Goal: Task Accomplishment & Management: Manage account settings

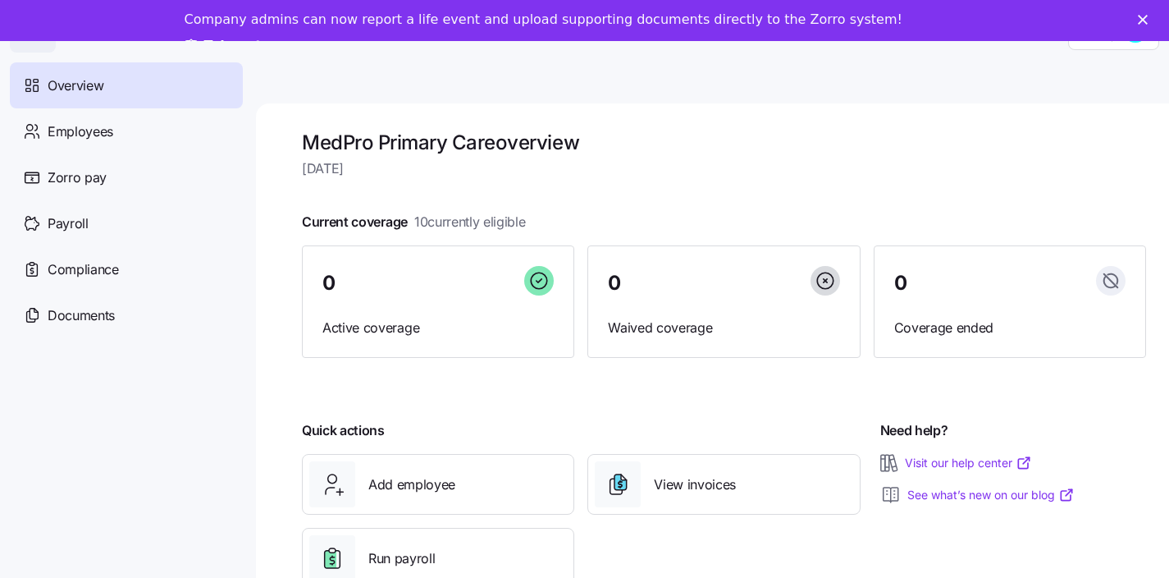
click at [287, 38] on link "Take a tour" at bounding box center [236, 47] width 103 height 18
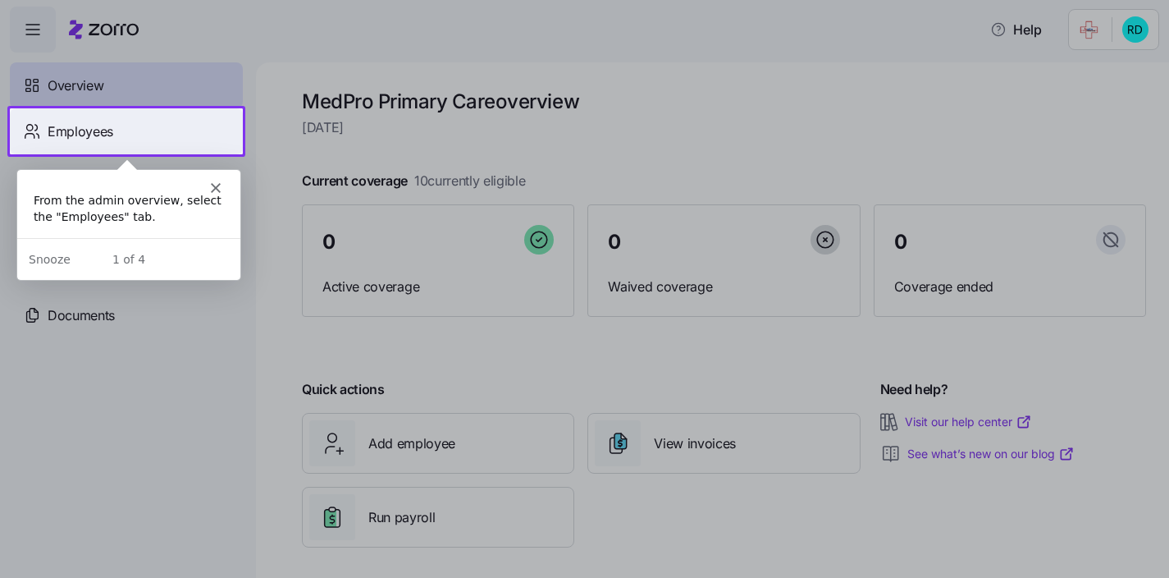
click at [185, 135] on div "Employees" at bounding box center [126, 131] width 233 height 46
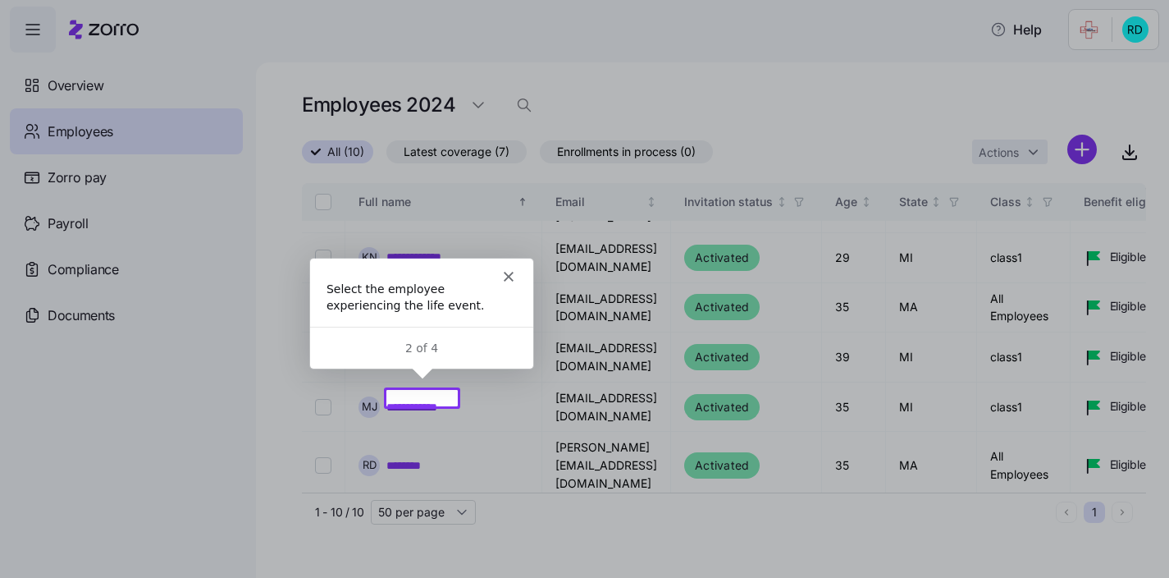
scroll to position [203, 0]
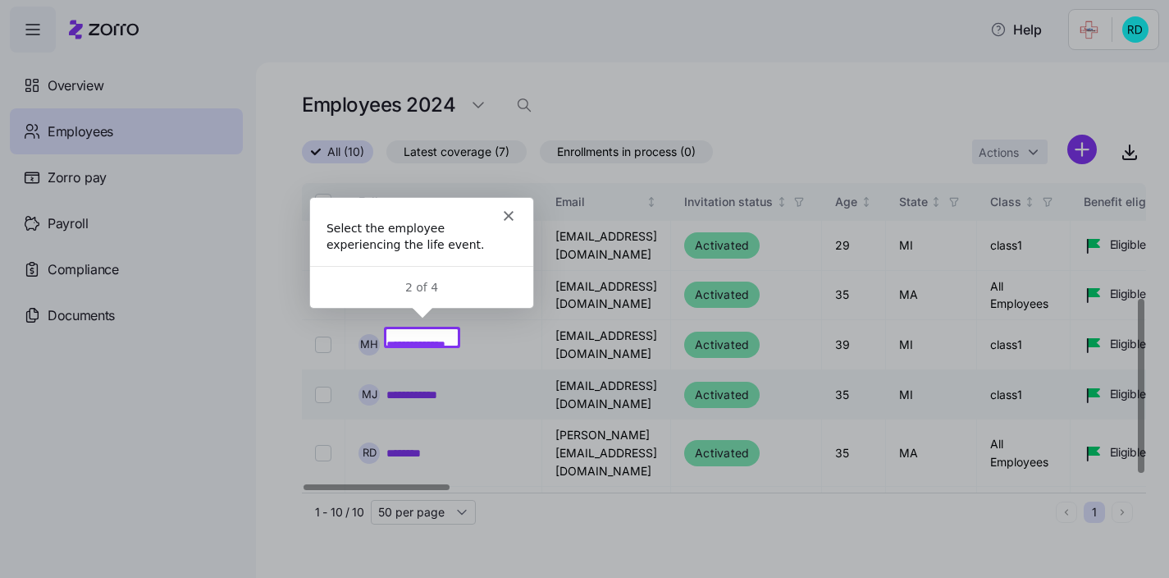
click at [433, 386] on link "**********" at bounding box center [421, 394] width 71 height 16
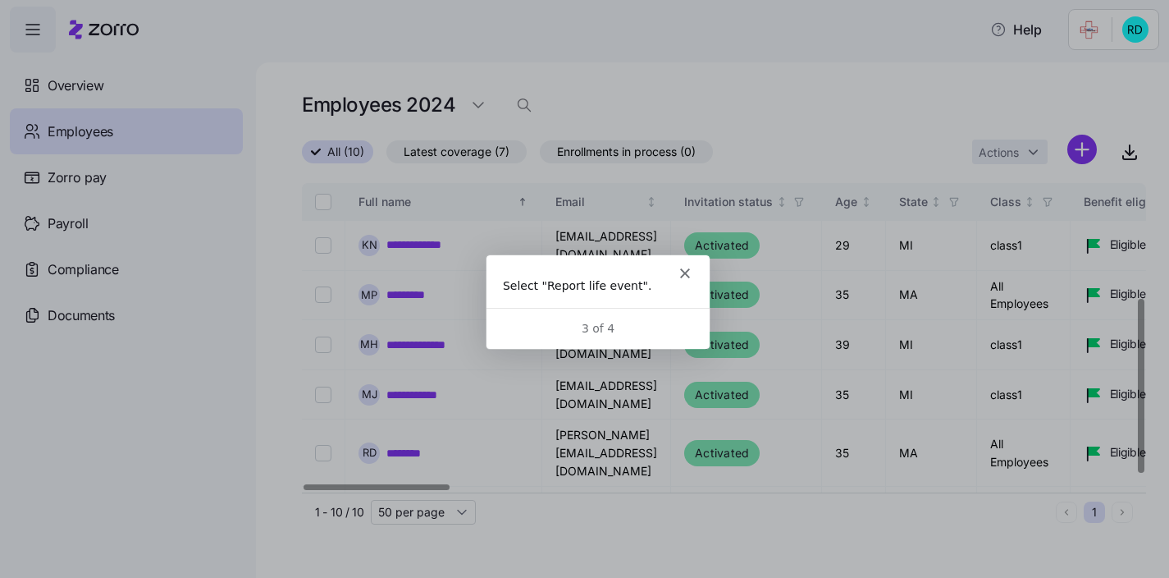
scroll to position [0, 0]
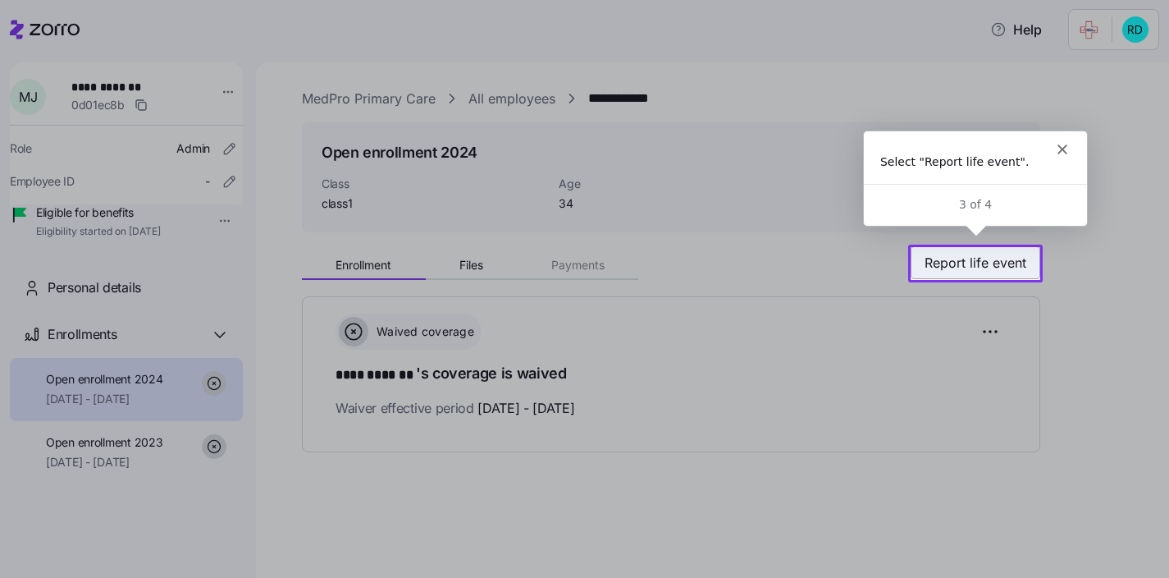
click at [1006, 267] on span "Report life event" at bounding box center [976, 263] width 102 height 20
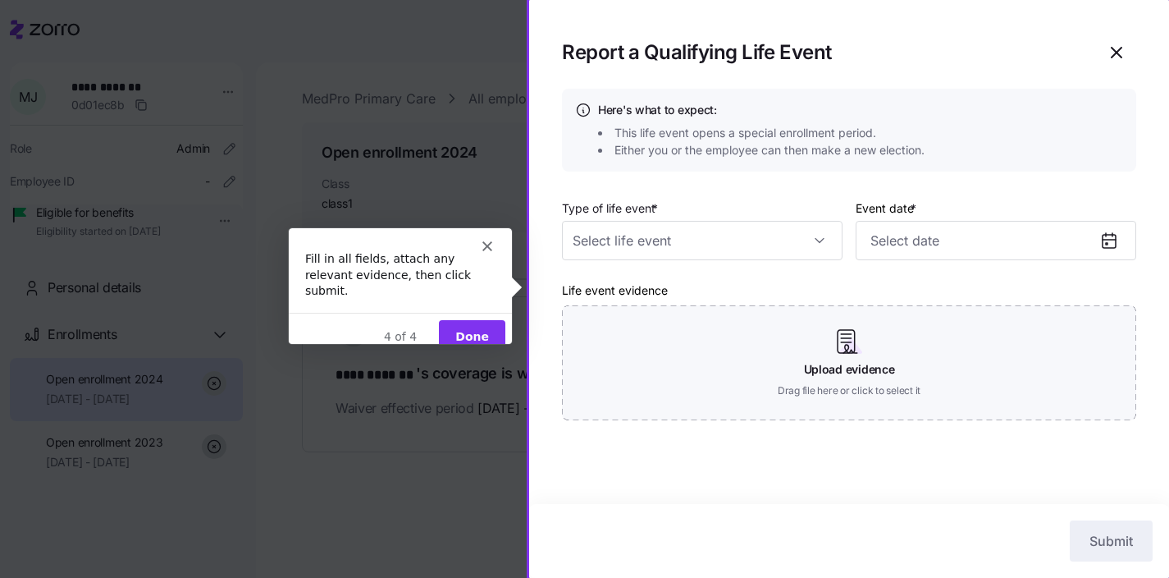
click at [471, 327] on button "Done" at bounding box center [471, 336] width 66 height 34
